Goal: Task Accomplishment & Management: Use online tool/utility

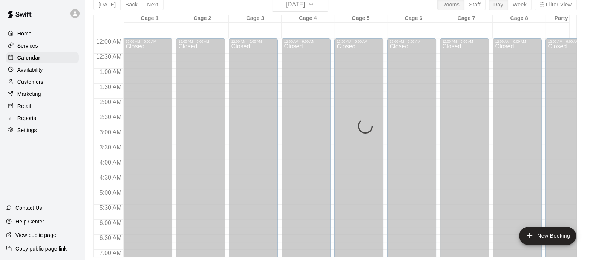
scroll to position [418, 0]
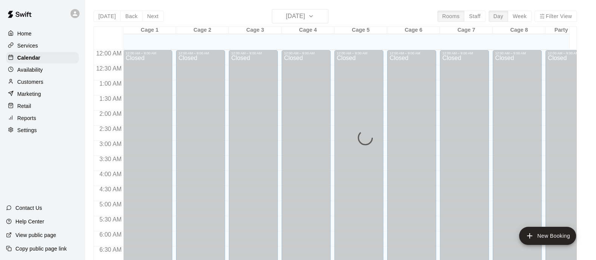
scroll to position [464, 0]
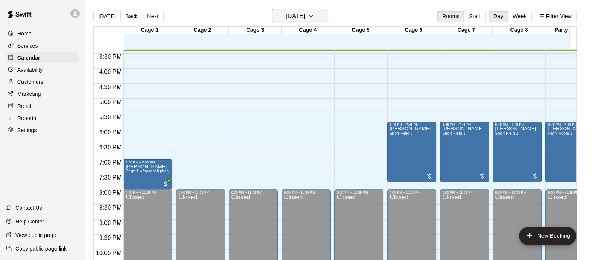
click at [314, 18] on icon "button" at bounding box center [311, 16] width 6 height 9
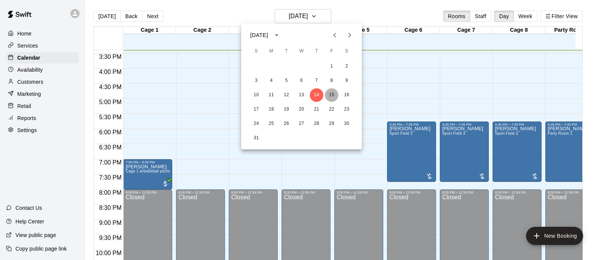
click at [332, 96] on button "15" at bounding box center [332, 95] width 14 height 14
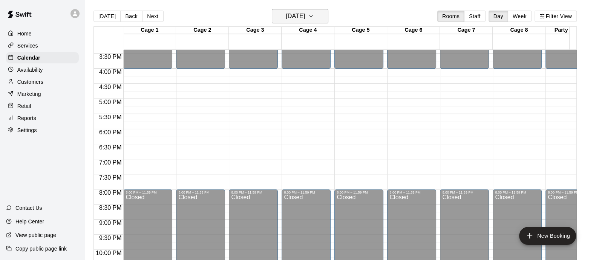
click at [314, 15] on icon "button" at bounding box center [311, 16] width 6 height 9
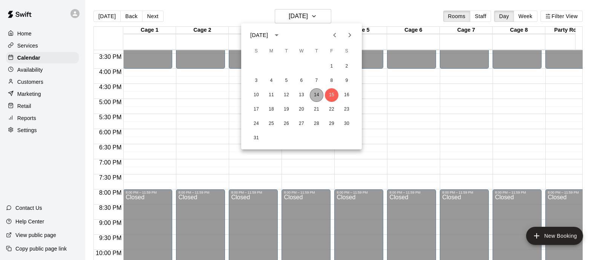
click at [314, 100] on button "14" at bounding box center [317, 95] width 14 height 14
